Goal: Task Accomplishment & Management: Manage account settings

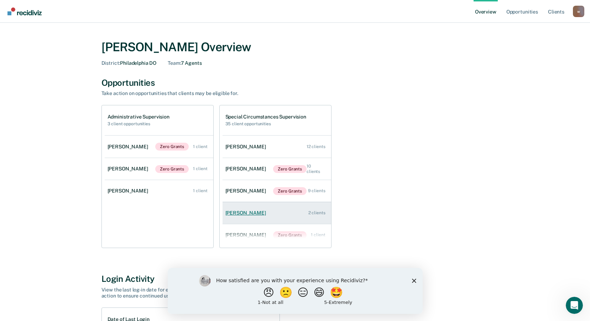
click at [260, 209] on link "[PERSON_NAME] 2 clients" at bounding box center [277, 213] width 109 height 20
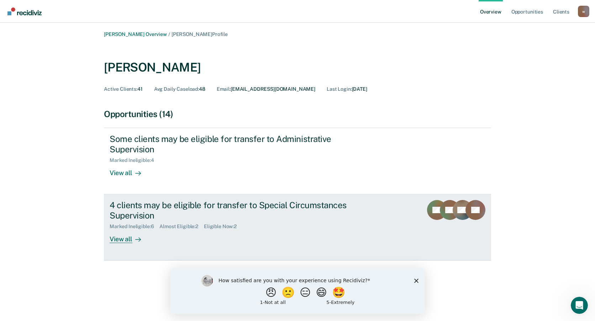
click at [126, 240] on div "View all" at bounding box center [130, 237] width 40 height 14
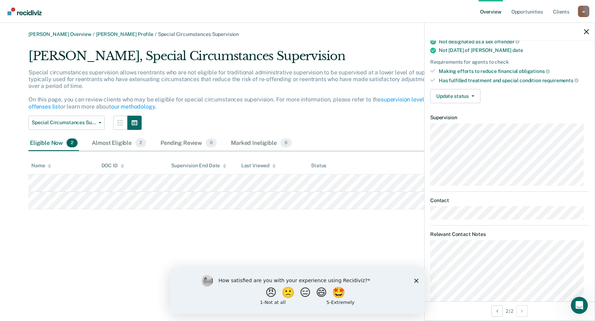
scroll to position [114, 0]
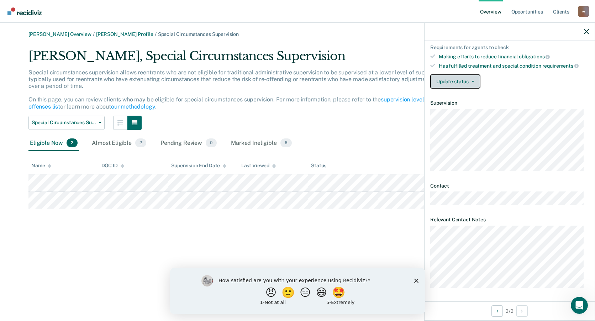
click at [470, 83] on button "Update status" at bounding box center [455, 81] width 50 height 14
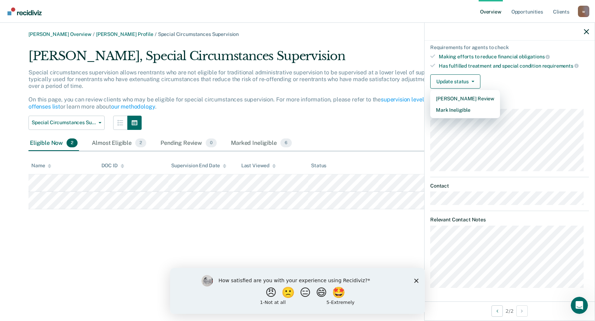
click at [525, 108] on dl "Supervision" at bounding box center [509, 135] width 159 height 71
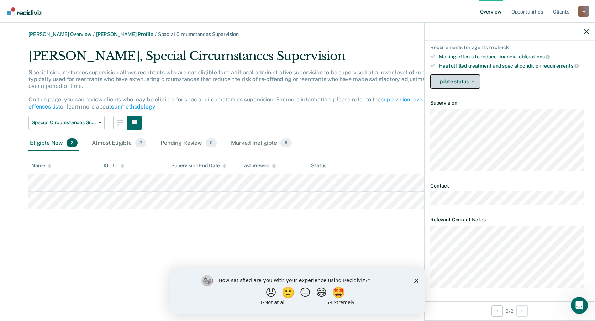
click at [470, 84] on button "Update status" at bounding box center [455, 81] width 50 height 14
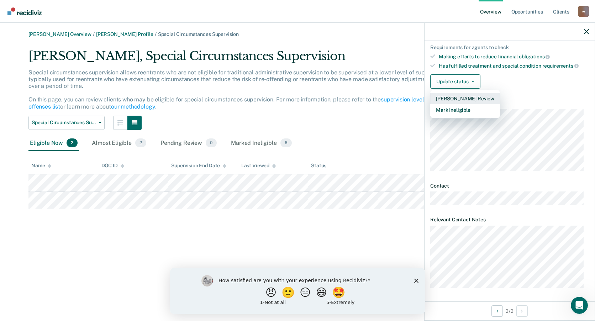
click at [462, 98] on button "[PERSON_NAME] Review" at bounding box center [465, 98] width 70 height 11
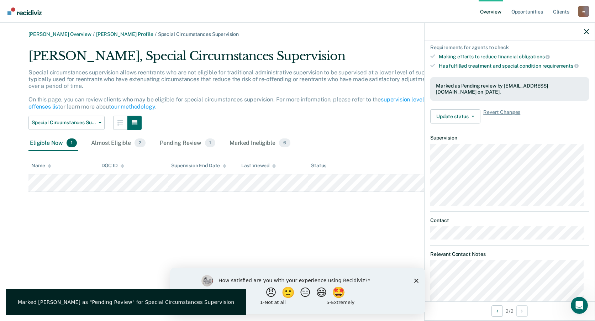
click at [338, 232] on div "[PERSON_NAME] Overview / [PERSON_NAME] Profile / Special Circumstances Supervis…" at bounding box center [298, 164] width 578 height 267
click at [192, 145] on div "Pending Review 1" at bounding box center [187, 144] width 58 height 16
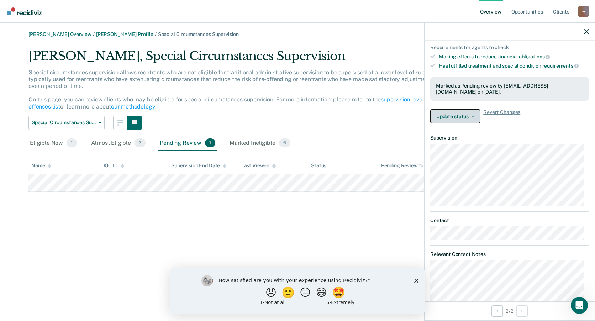
click at [470, 117] on button "Update status" at bounding box center [455, 116] width 50 height 14
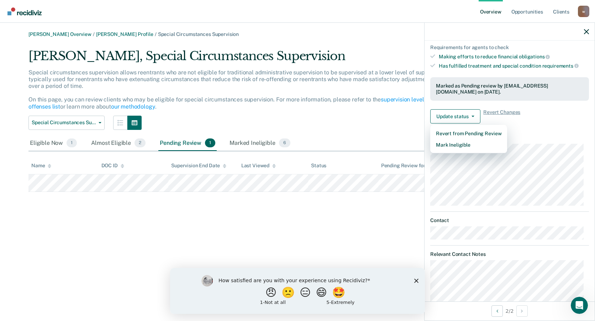
click at [357, 234] on div "[PERSON_NAME] Overview / [PERSON_NAME] Profile / Special Circumstances Supervis…" at bounding box center [298, 164] width 578 height 267
